Goal: Register for event/course

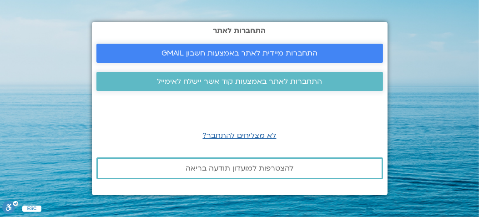
drag, startPoint x: 178, startPoint y: 50, endPoint x: 182, endPoint y: 54, distance: 5.5
click at [178, 51] on span "התחברות מיידית לאתר באמצעות חשבון GMAIL" at bounding box center [239, 53] width 156 height 8
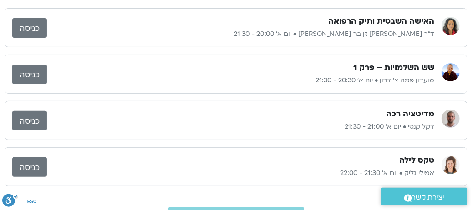
scroll to position [182, 0]
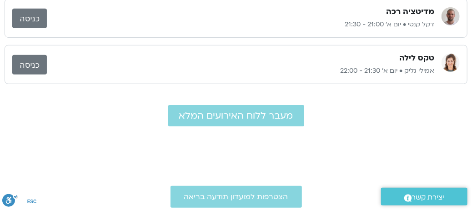
click at [80, 115] on div "מעבר ללוח האירועים המלא" at bounding box center [236, 115] width 454 height 21
click at [33, 62] on link "כניסה" at bounding box center [29, 65] width 35 height 20
